Goal: Task Accomplishment & Management: Complete application form

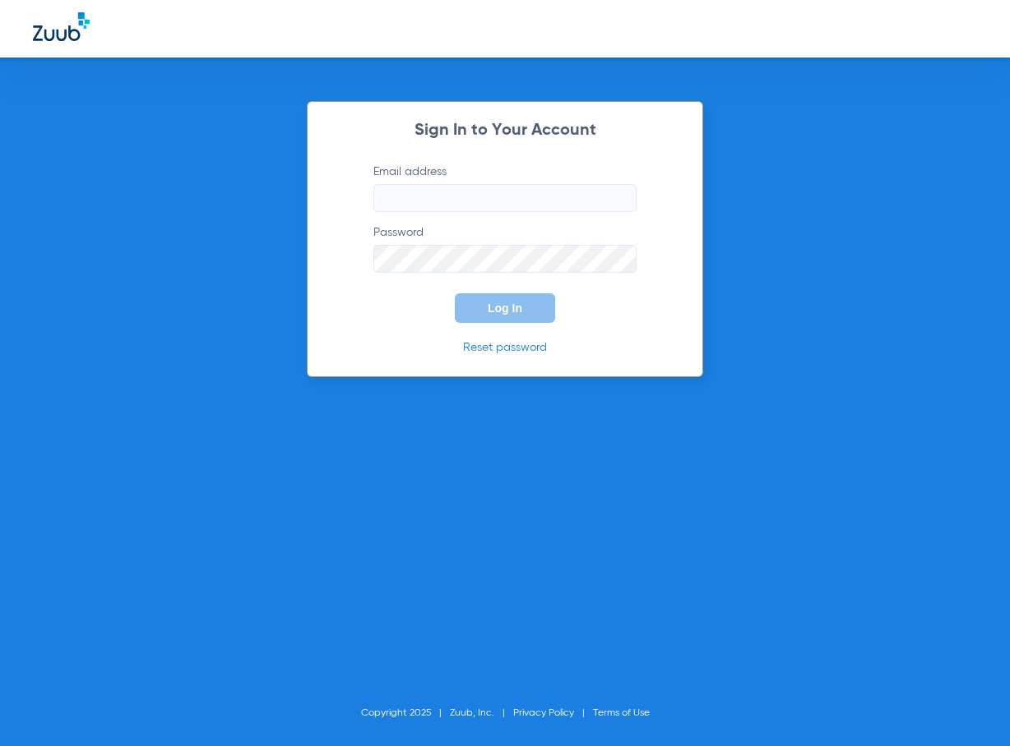
type input "[EMAIL_ADDRESS][DOMAIN_NAME]"
click at [497, 304] on span "Log In" at bounding box center [504, 308] width 35 height 13
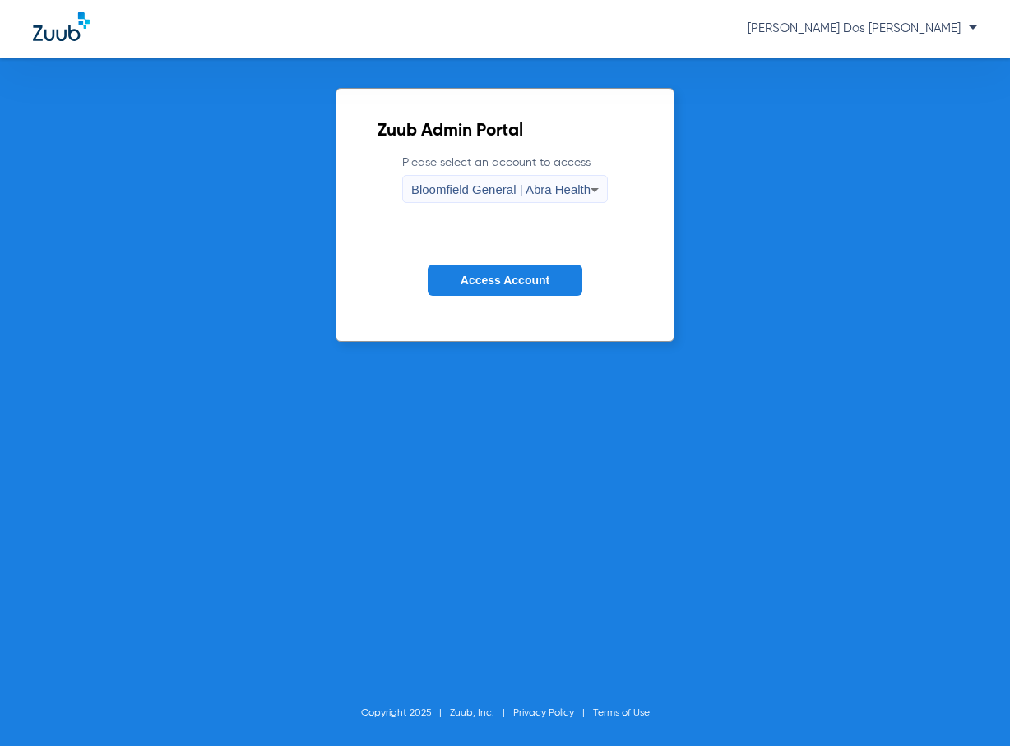
click at [489, 283] on span "Access Account" at bounding box center [504, 280] width 89 height 13
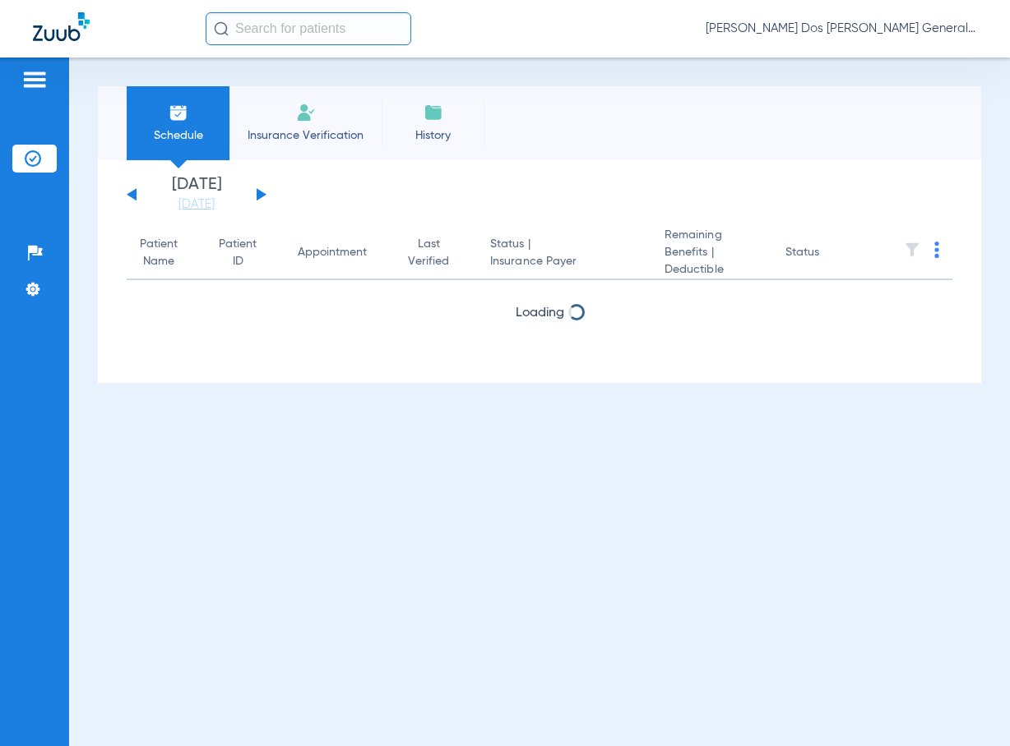
click at [306, 142] on span "Insurance Verification" at bounding box center [305, 135] width 127 height 16
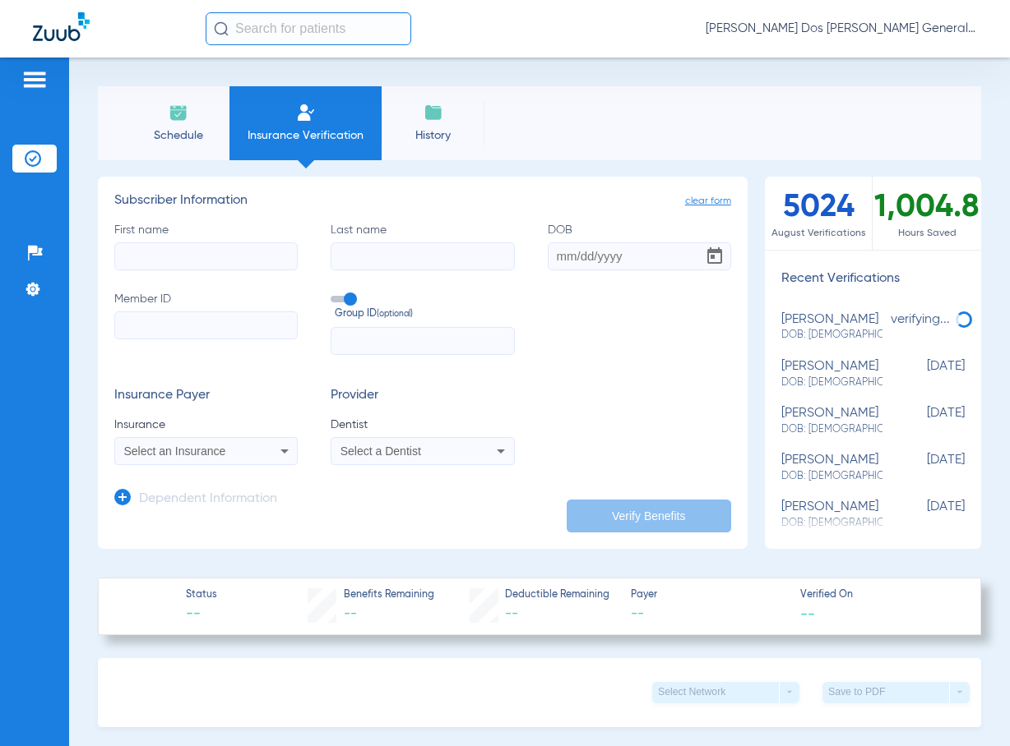
click at [238, 326] on input "Member ID" at bounding box center [205, 326] width 183 height 28
paste input "W283953602"
type input "W283953602"
click at [390, 343] on input "text" at bounding box center [421, 341] width 183 height 28
click at [611, 259] on input "DOB" at bounding box center [639, 257] width 183 height 28
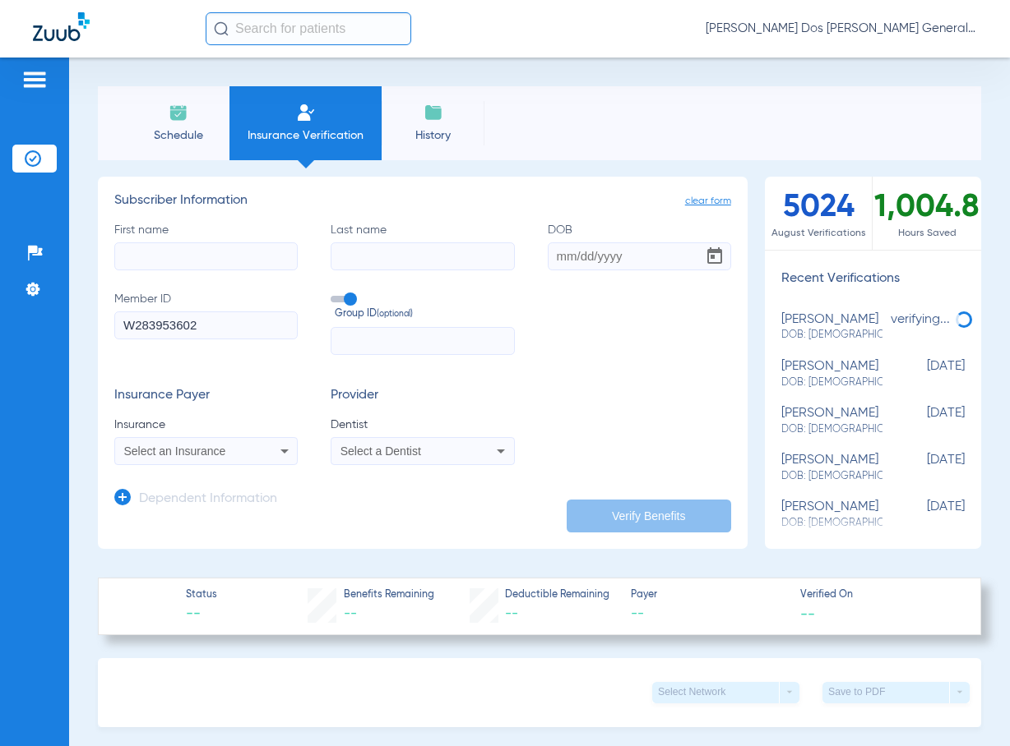
paste input "[DATE]"
type input "[DATE]"
click at [171, 264] on input "First name" at bounding box center [205, 257] width 183 height 28
paste input "Jael"
type input "Jael"
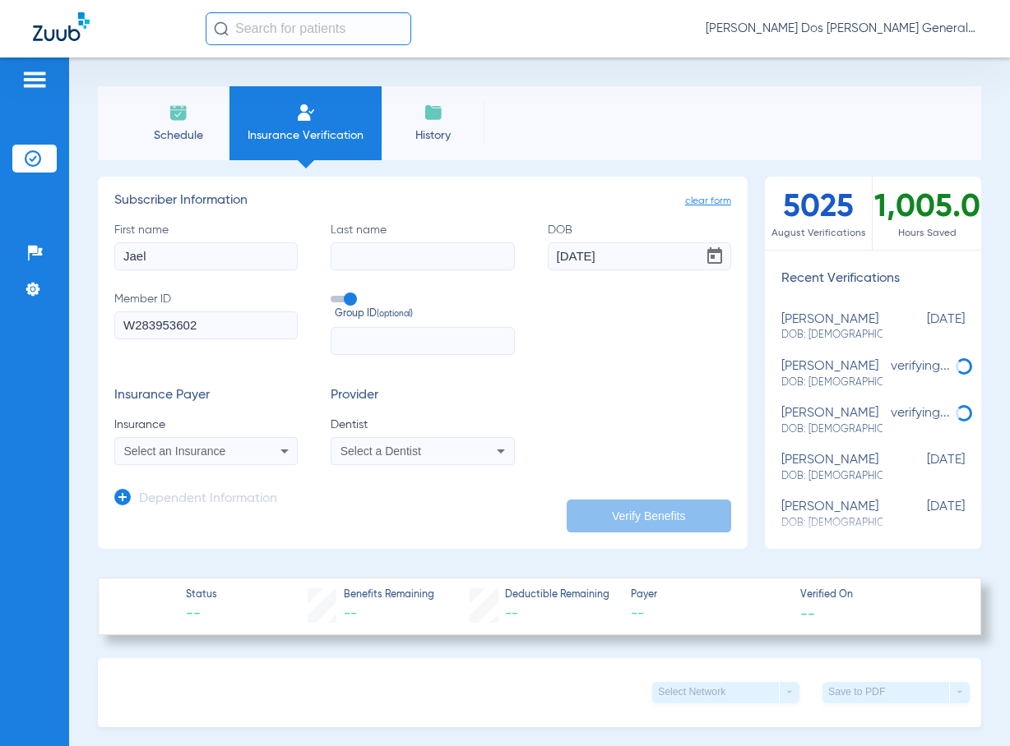
click at [435, 258] on input "Last name" at bounding box center [421, 257] width 183 height 28
type input "[PERSON_NAME]"
drag, startPoint x: 716, startPoint y: 382, endPoint x: 687, endPoint y: 394, distance: 31.0
click at [716, 382] on form "First name [PERSON_NAME] Last name [PERSON_NAME] [DEMOGRAPHIC_DATA] Member ID W…" at bounding box center [422, 343] width 617 height 243
click at [250, 442] on div "Select an Insurance" at bounding box center [206, 451] width 182 height 20
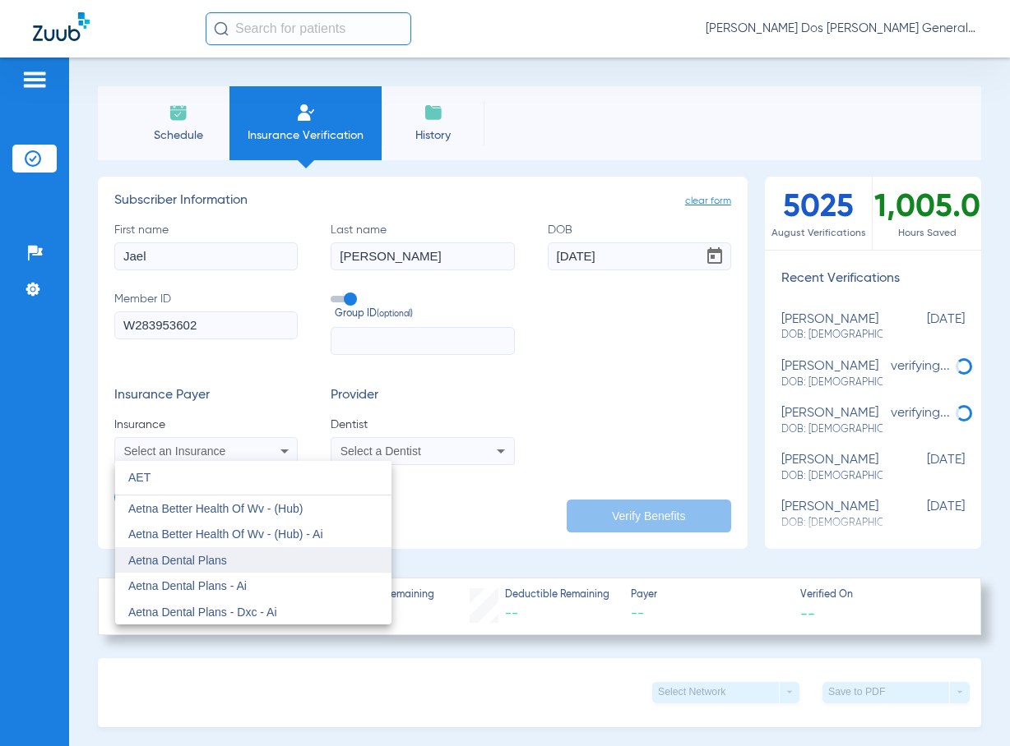
type input "AET"
click at [219, 566] on span "Aetna Dental Plans" at bounding box center [177, 560] width 99 height 13
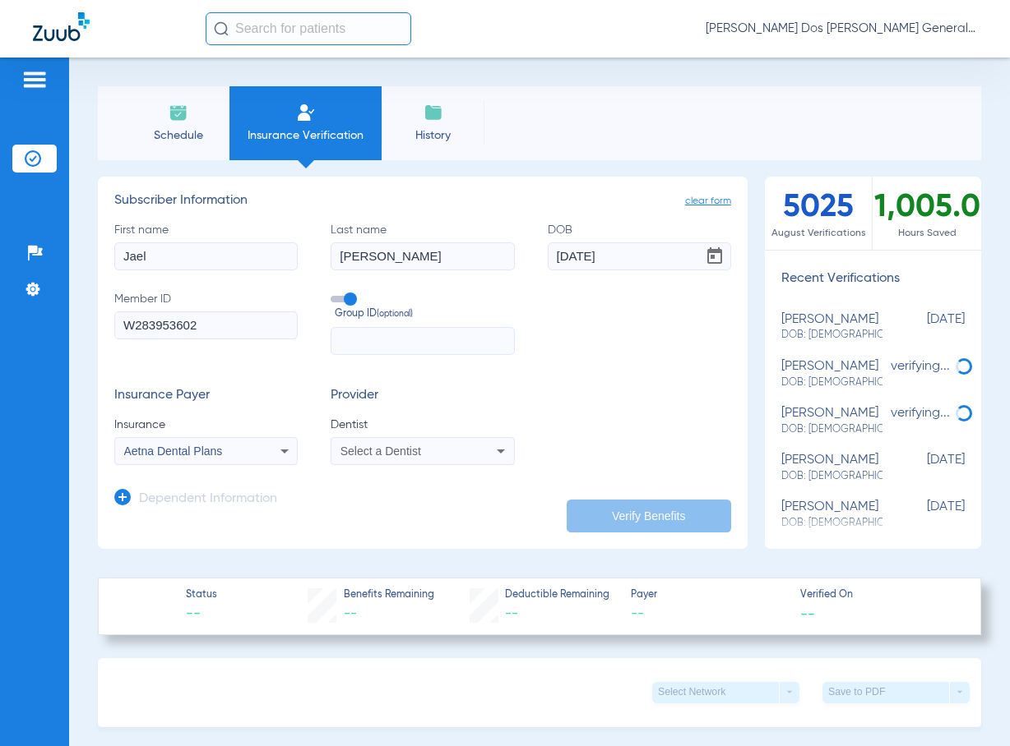
click at [340, 454] on span "Select a Dentist" at bounding box center [380, 451] width 81 height 13
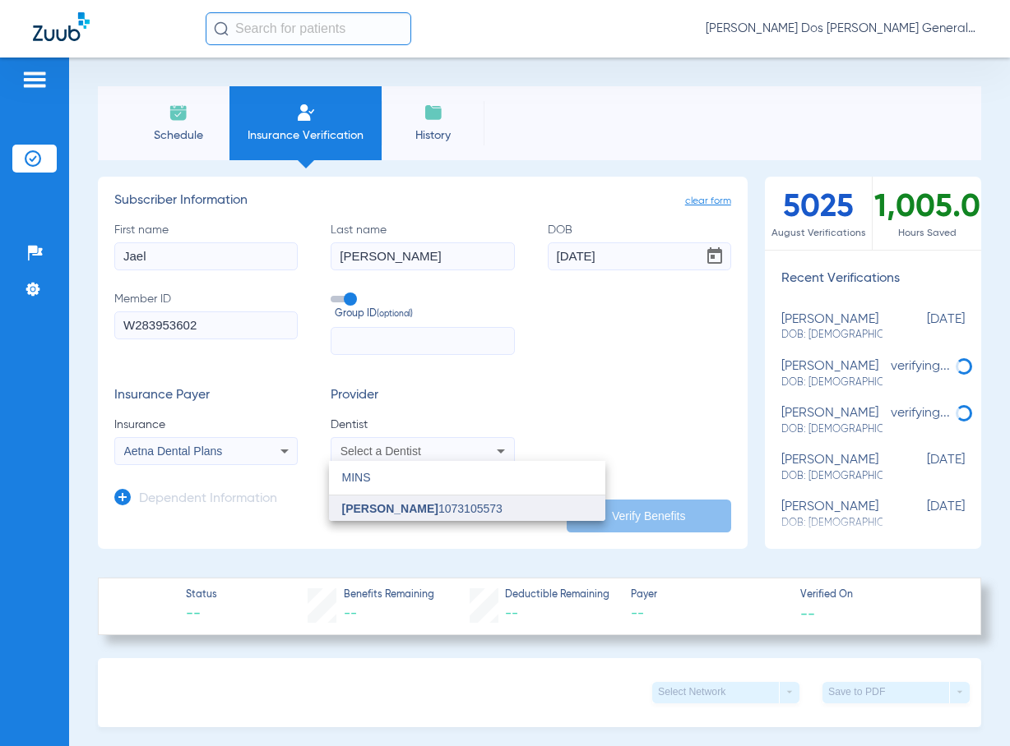
type input "MINS"
click at [377, 514] on span "[PERSON_NAME]" at bounding box center [390, 508] width 96 height 13
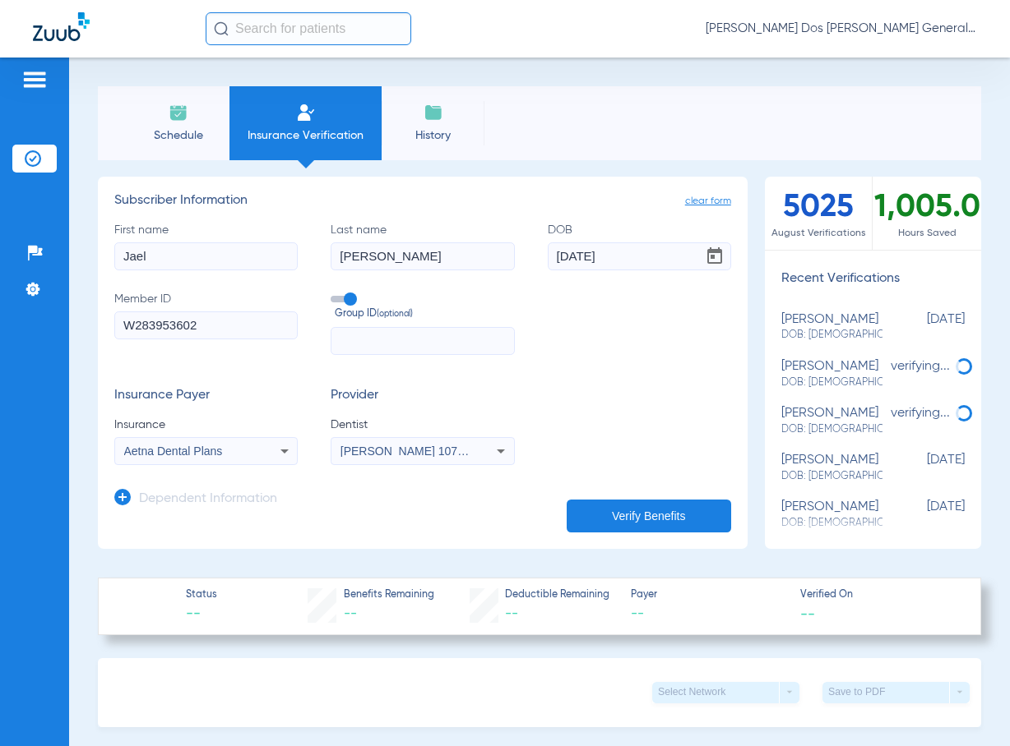
click at [640, 512] on button "Verify Benefits" at bounding box center [648, 516] width 164 height 33
